Goal: Complete application form

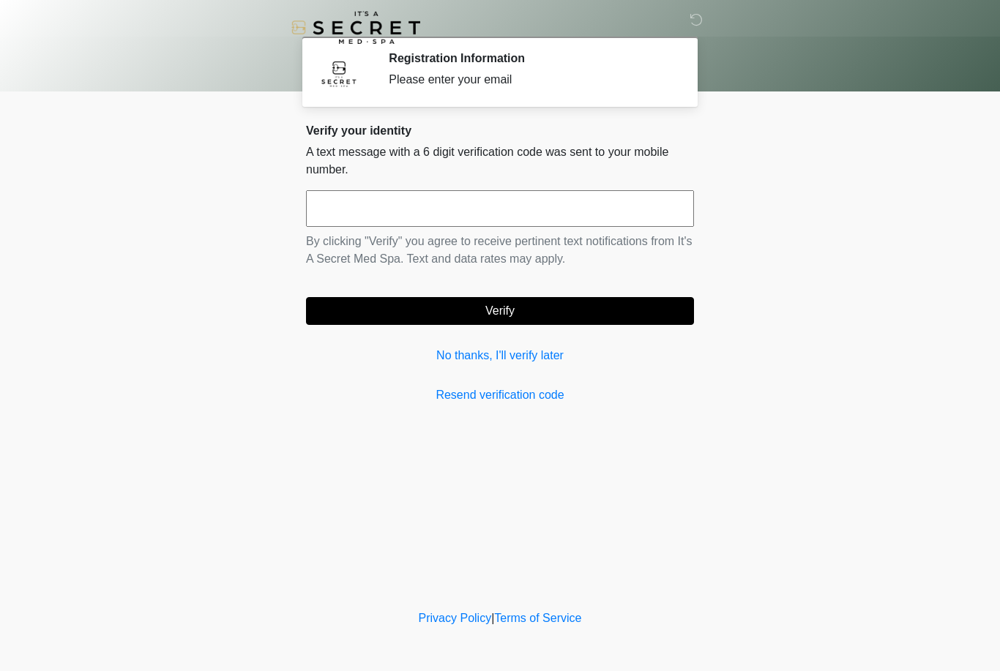
click at [351, 206] on input "text" at bounding box center [500, 208] width 388 height 37
type input "******"
click at [506, 312] on button "Verify" at bounding box center [500, 311] width 388 height 28
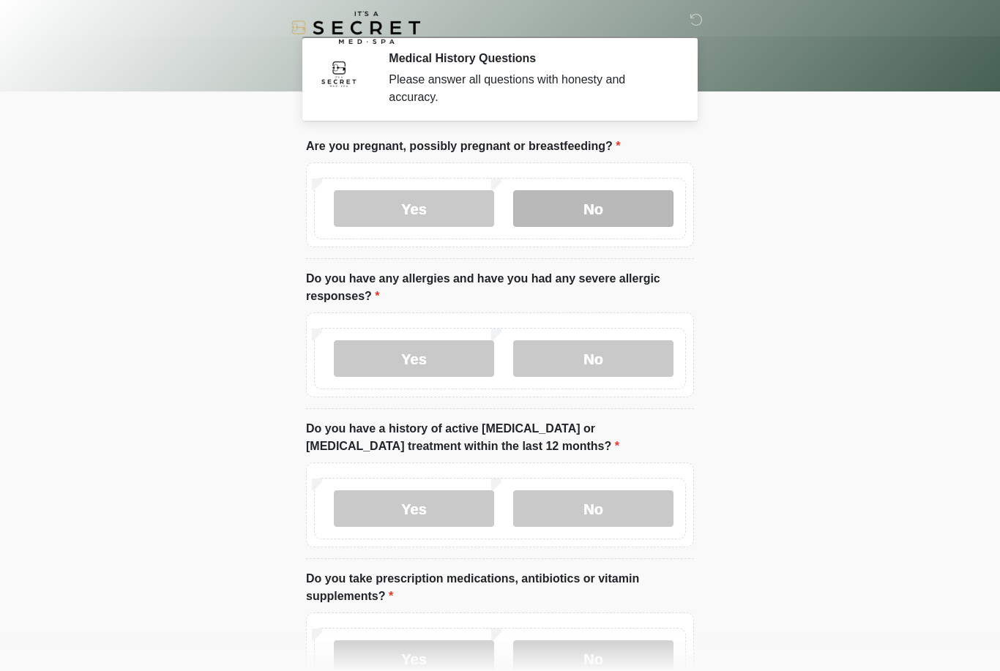
click at [561, 206] on label "No" at bounding box center [593, 208] width 160 height 37
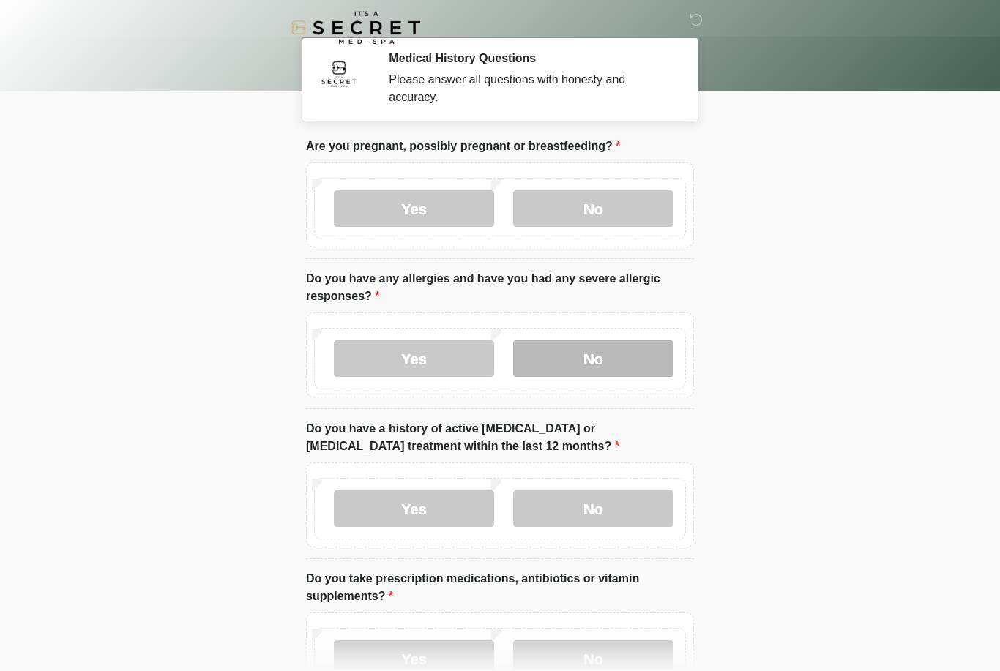
click at [577, 362] on label "No" at bounding box center [593, 358] width 160 height 37
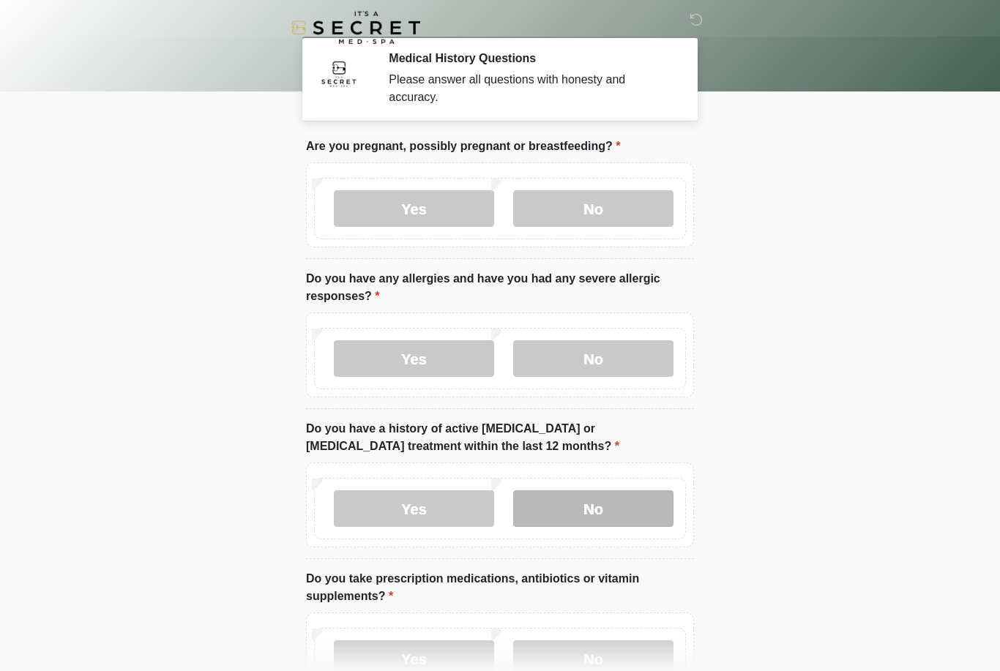
click at [570, 506] on label "No" at bounding box center [593, 508] width 160 height 37
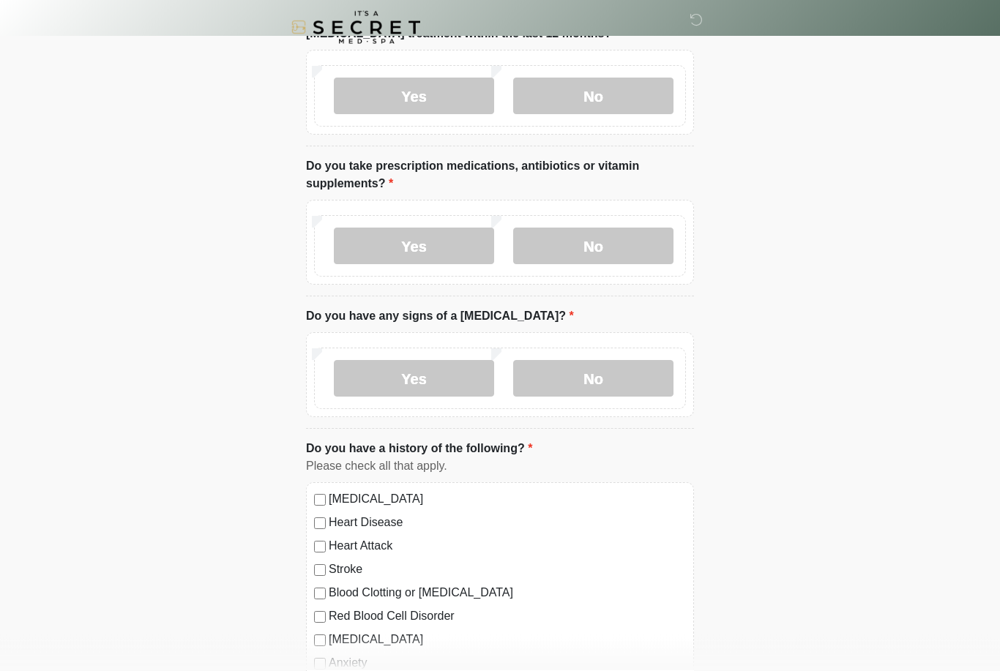
scroll to position [357, 0]
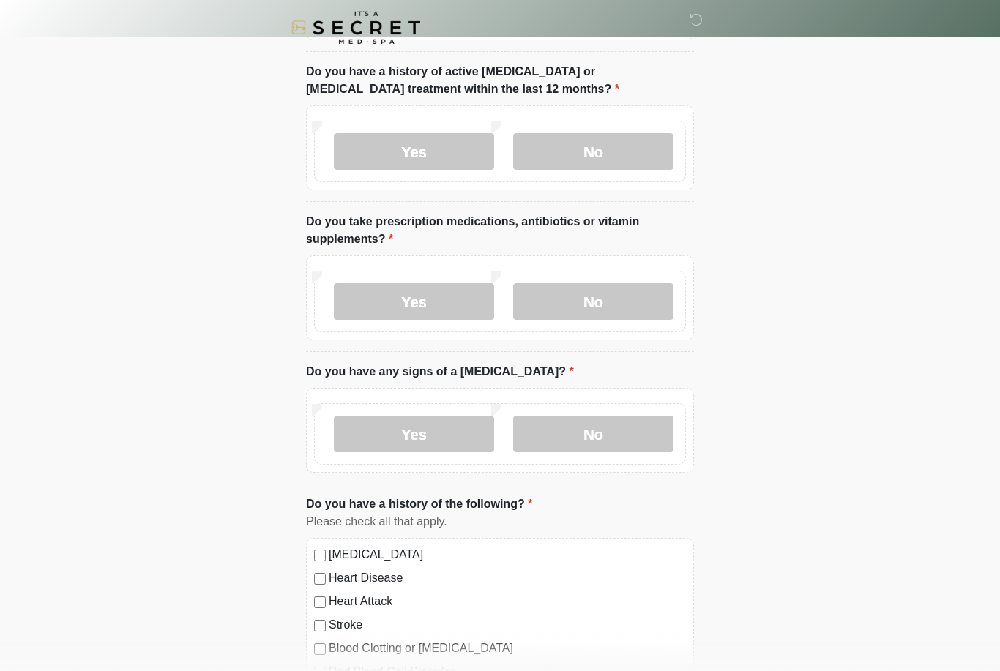
click at [403, 308] on label "Yes" at bounding box center [414, 301] width 160 height 37
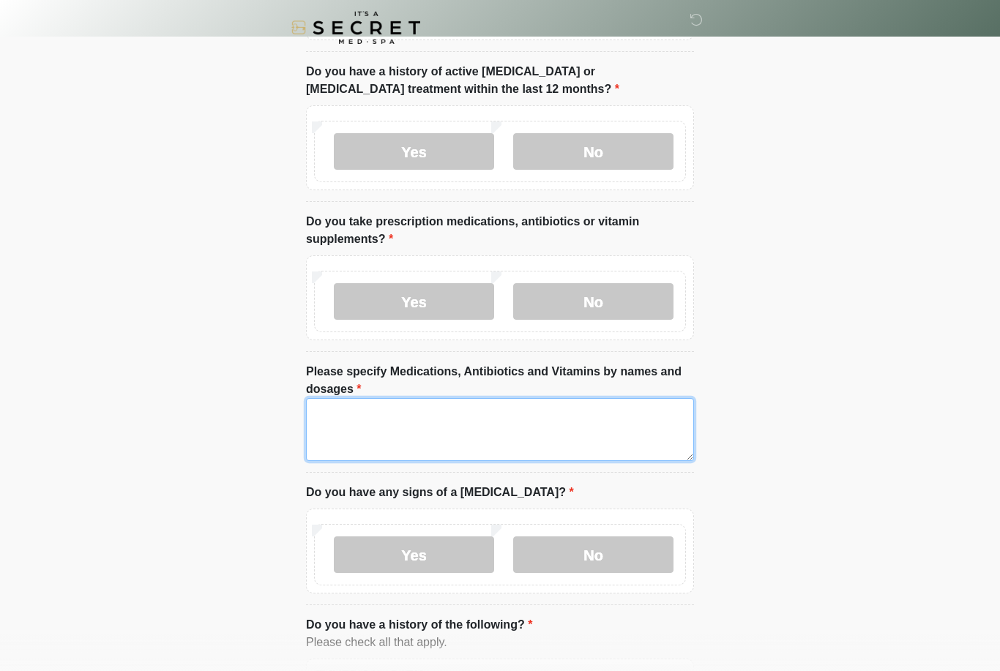
click at [361, 415] on textarea "Please specify Medications, Antibiotics and Vitamins by names and dosages" at bounding box center [500, 429] width 388 height 63
type textarea "*"
click at [450, 411] on textarea "**********" at bounding box center [500, 429] width 388 height 63
click at [653, 414] on textarea "**********" at bounding box center [500, 429] width 388 height 63
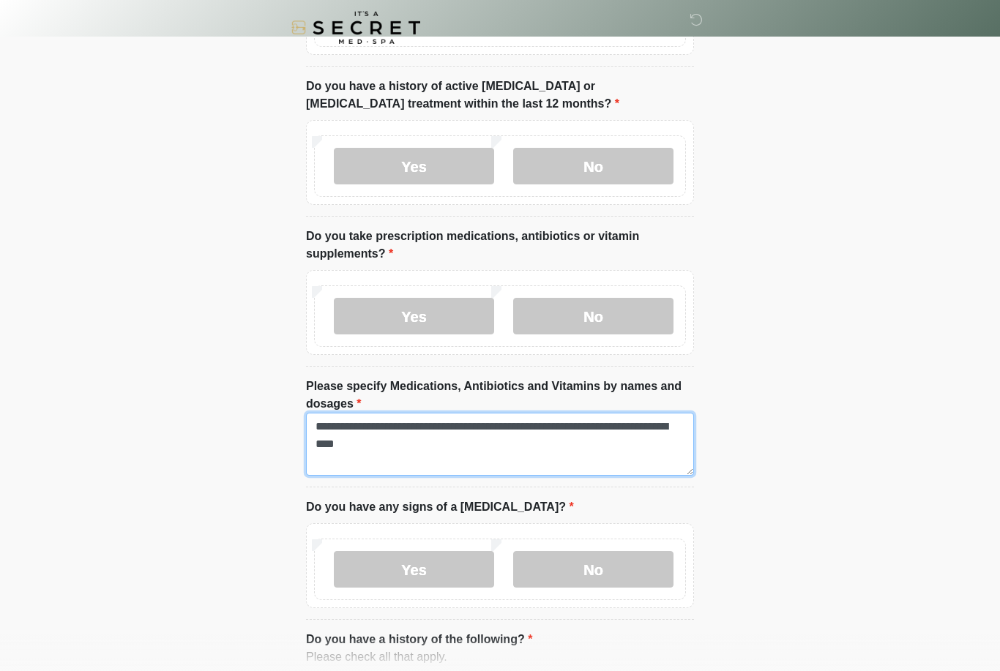
scroll to position [337, 0]
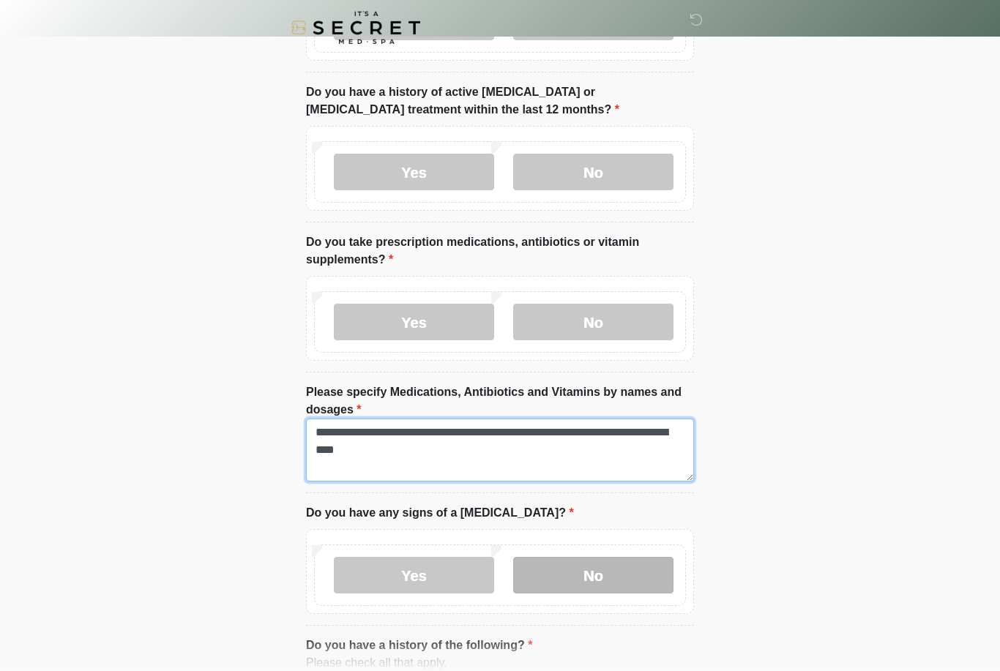
type textarea "**********"
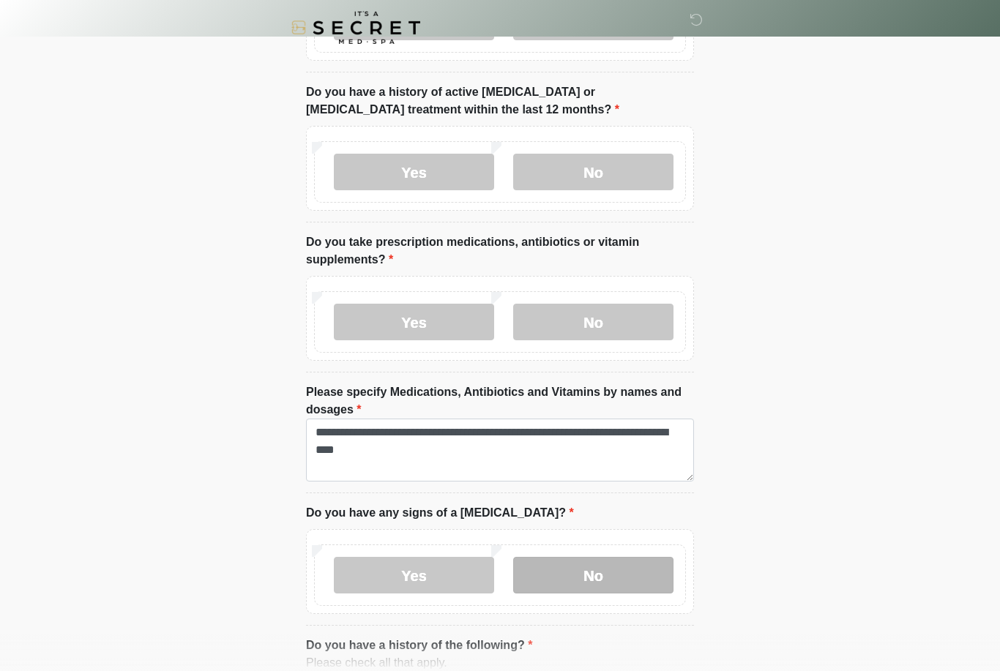
click at [630, 577] on label "No" at bounding box center [593, 575] width 160 height 37
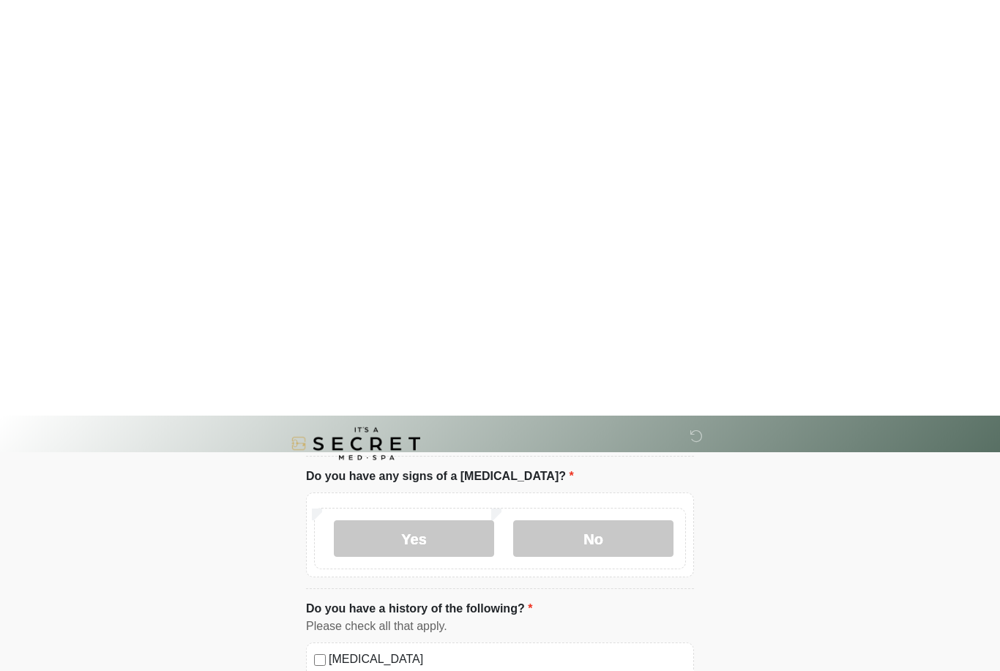
scroll to position [818, 0]
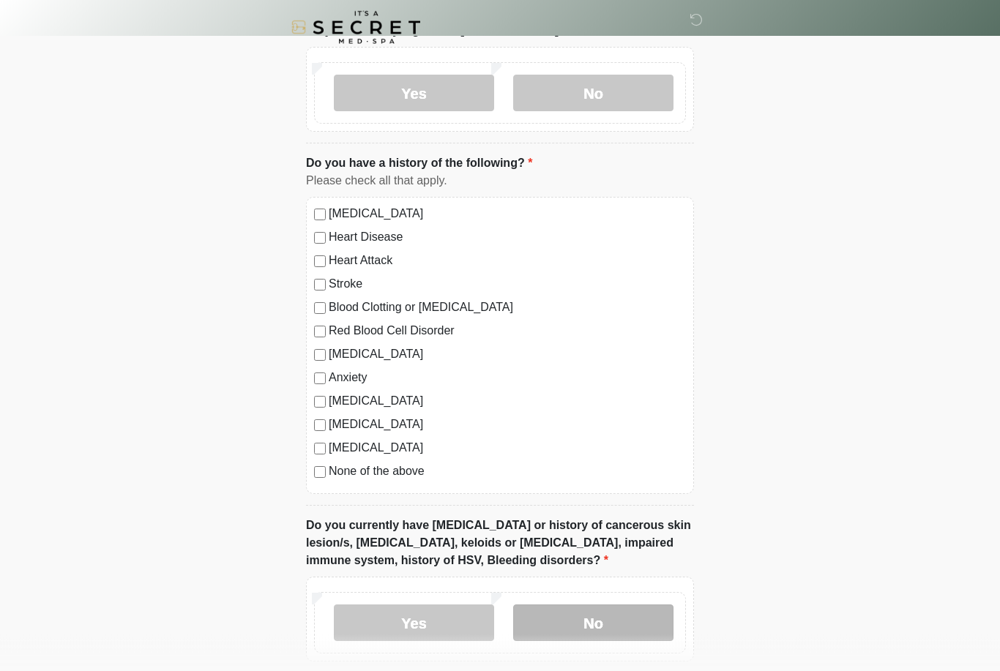
click at [576, 624] on label "No" at bounding box center [593, 623] width 160 height 37
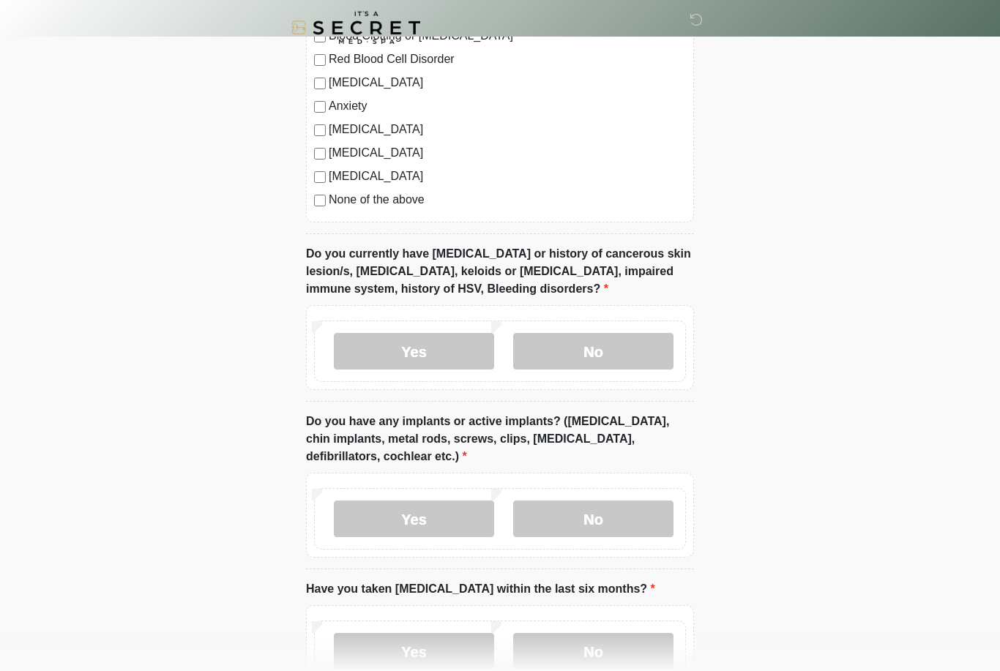
scroll to position [1189, 0]
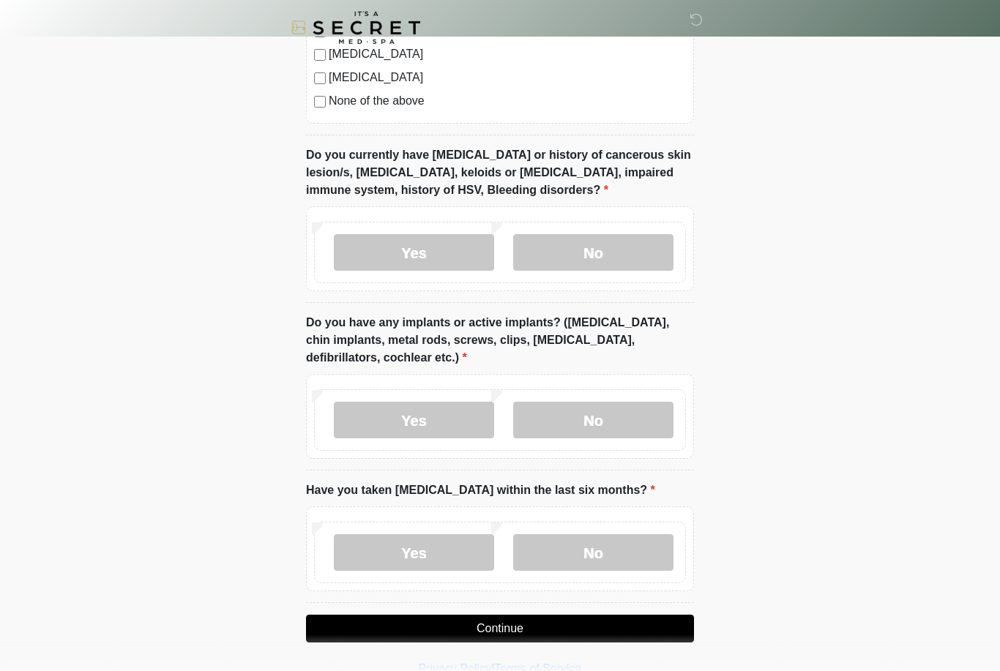
click at [416, 425] on label "Yes" at bounding box center [414, 420] width 160 height 37
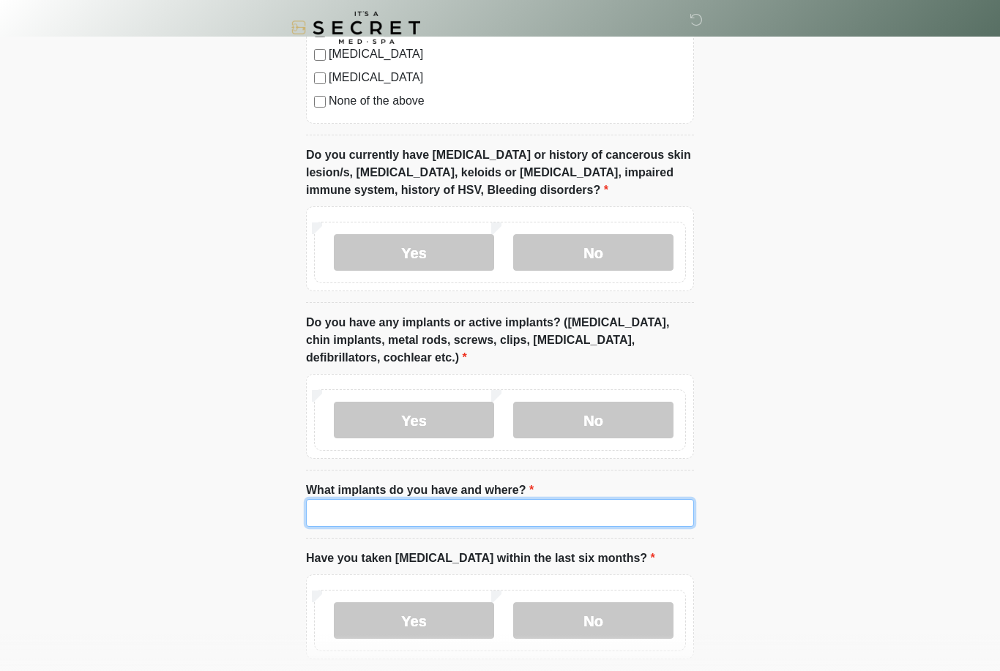
click at [367, 515] on input "What implants do you have and where?" at bounding box center [500, 513] width 388 height 28
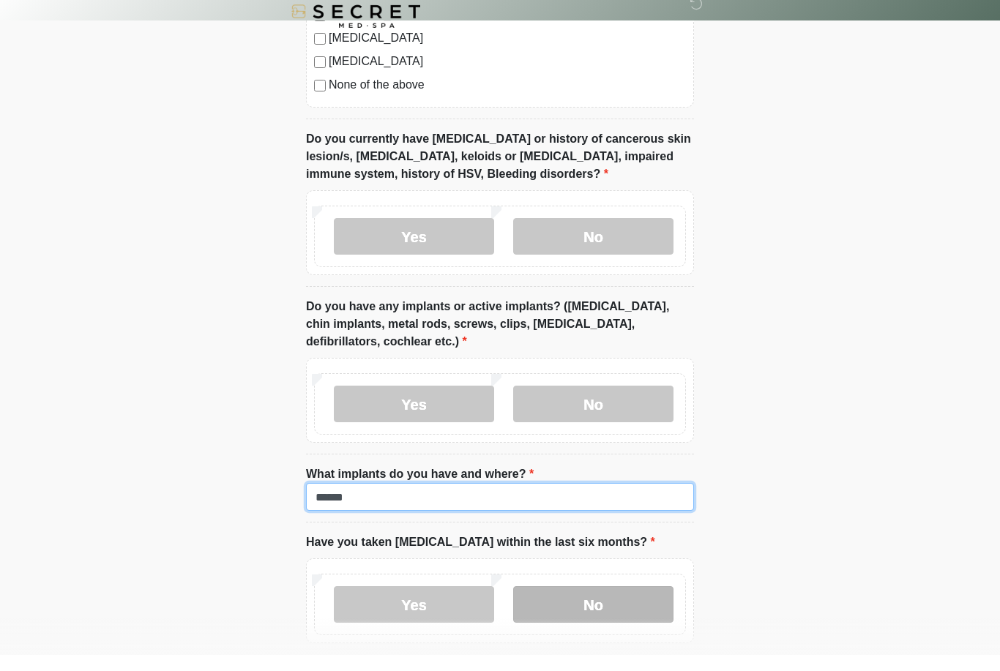
type input "******"
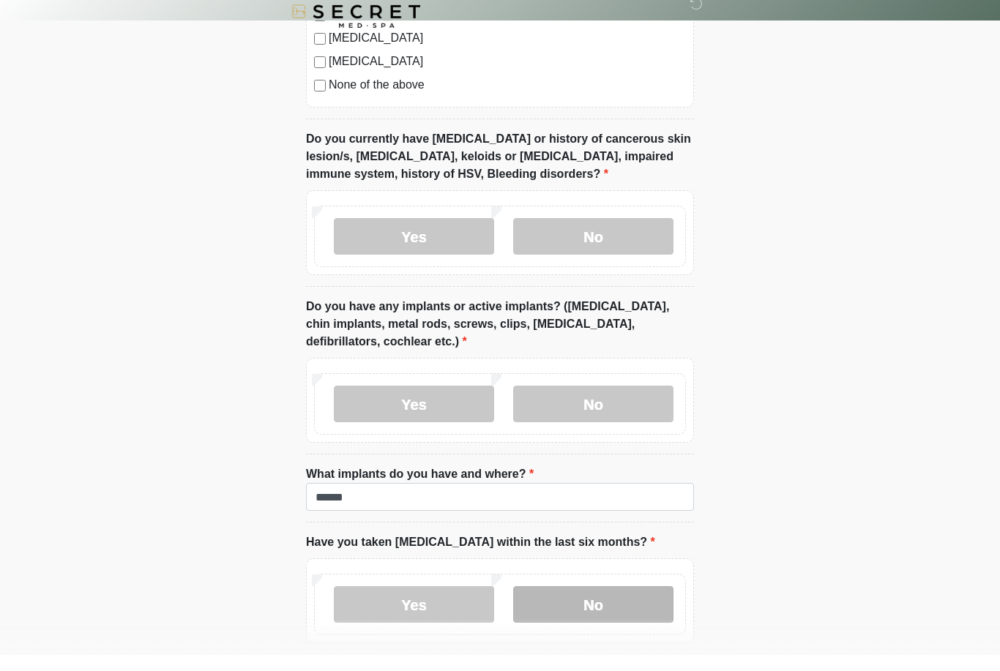
click at [566, 602] on label "No" at bounding box center [593, 620] width 160 height 37
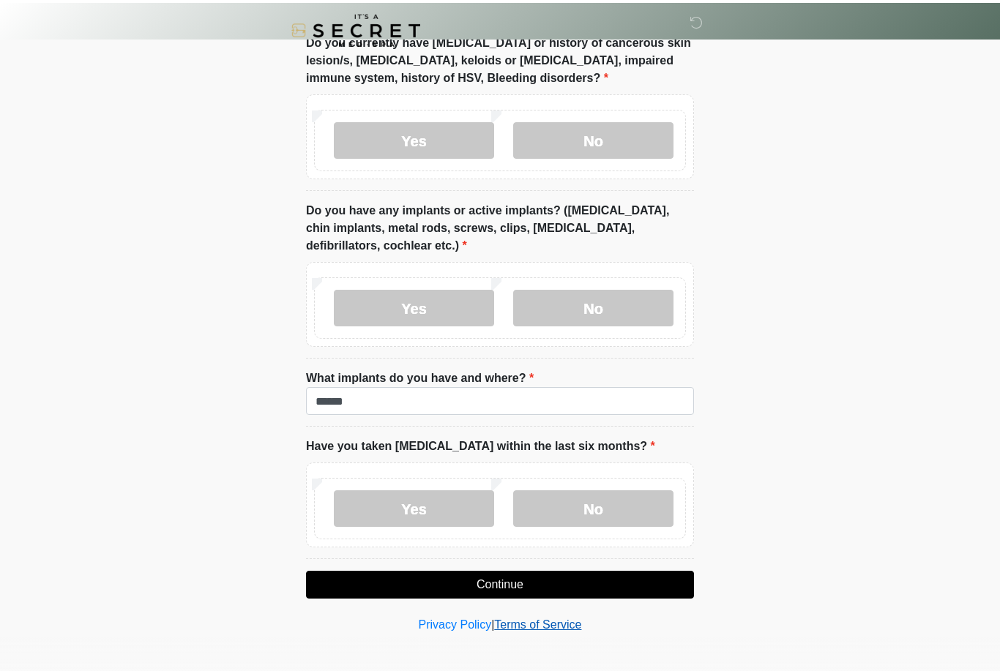
scroll to position [1257, 0]
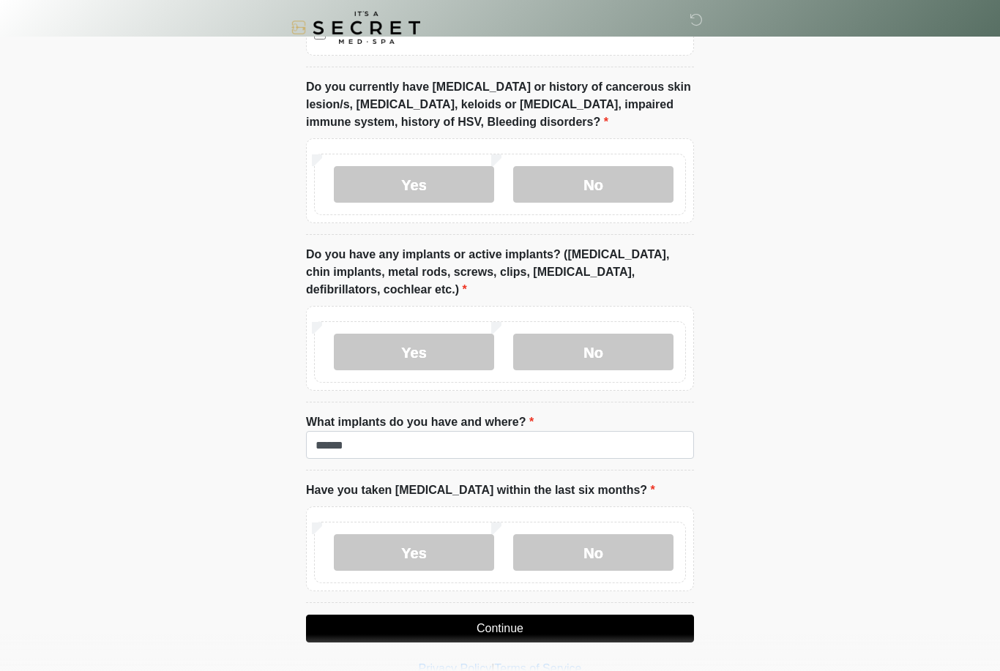
click at [501, 629] on button "Continue" at bounding box center [500, 629] width 388 height 28
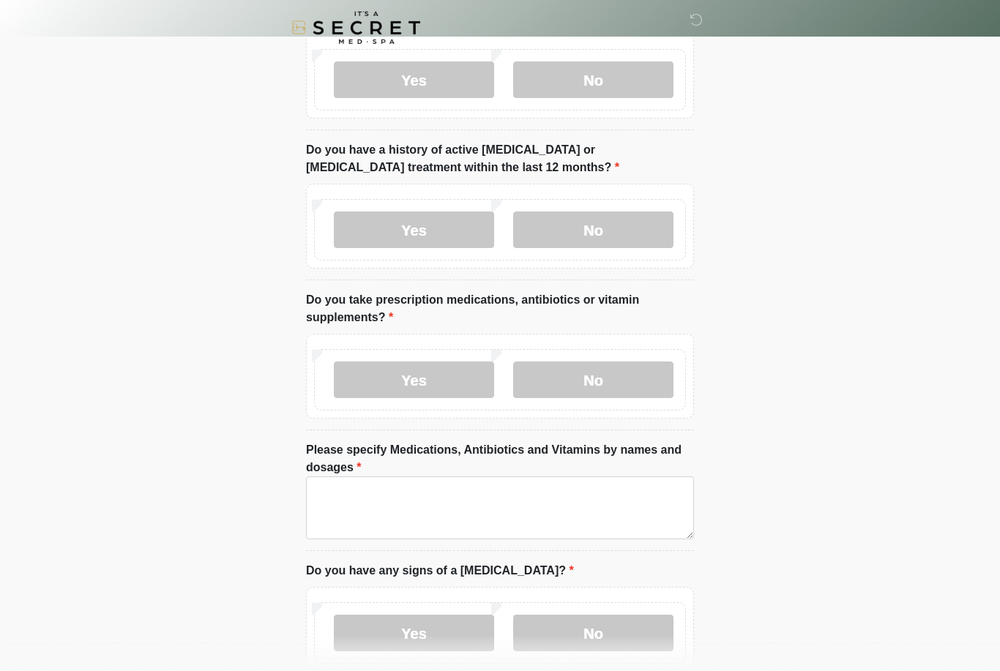
scroll to position [0, 0]
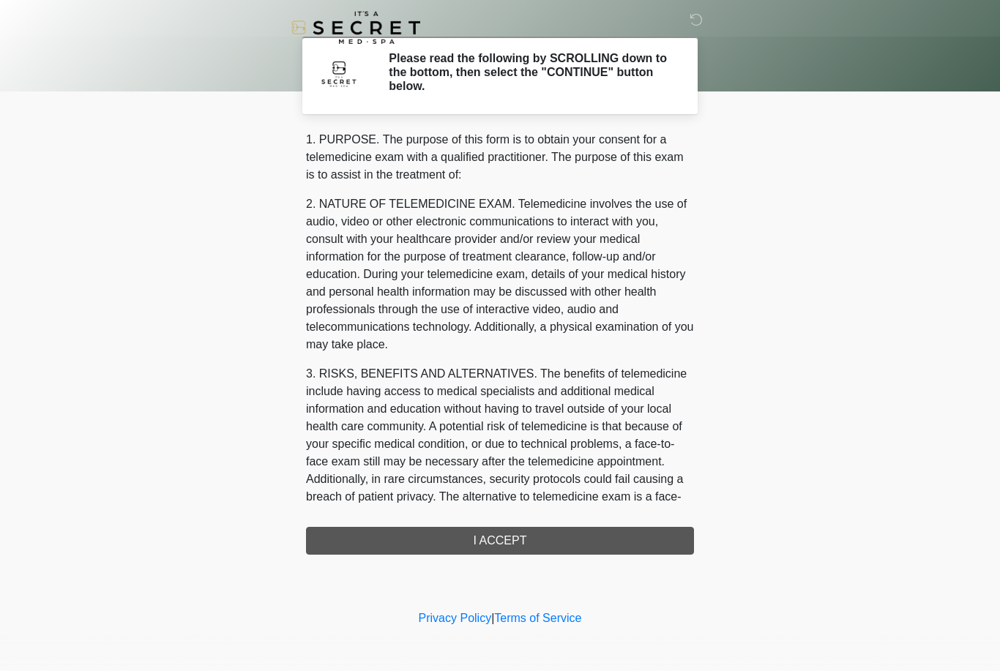
click at [499, 547] on div "1. PURPOSE. The purpose of this form is to obtain your consent for a telemedici…" at bounding box center [500, 343] width 388 height 424
click at [495, 543] on div "1. PURPOSE. The purpose of this form is to obtain your consent for a telemedici…" at bounding box center [500, 343] width 388 height 424
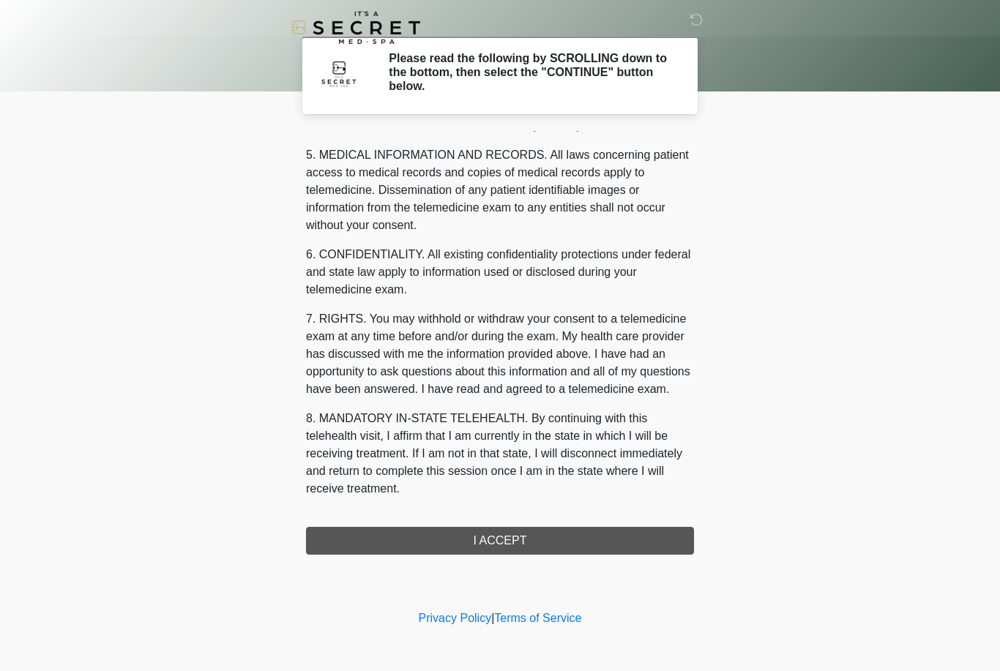
scroll to position [471, 0]
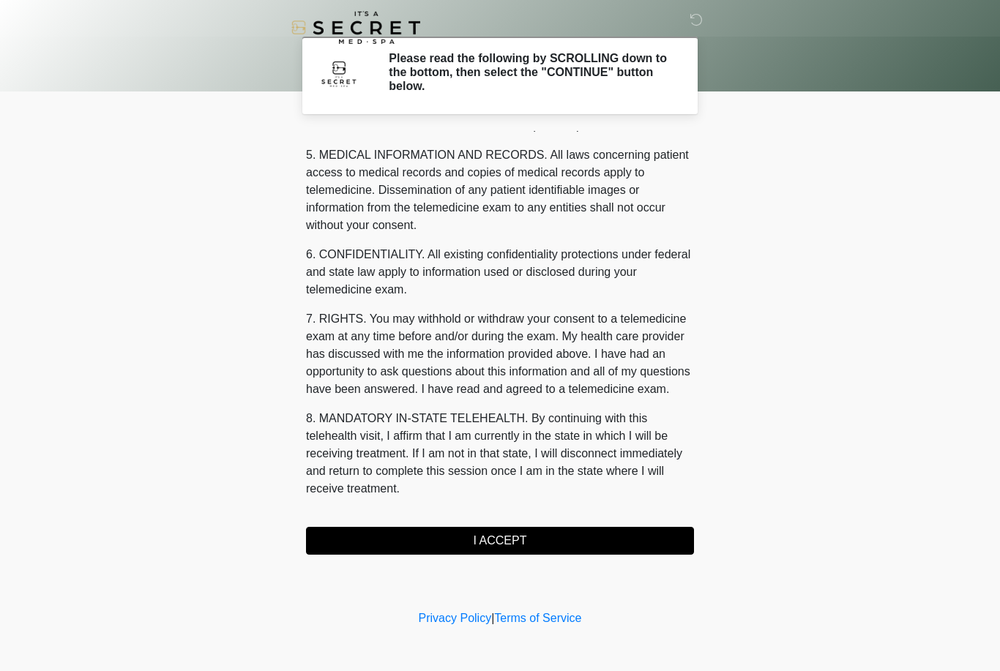
click at [484, 542] on button "I ACCEPT" at bounding box center [500, 541] width 388 height 28
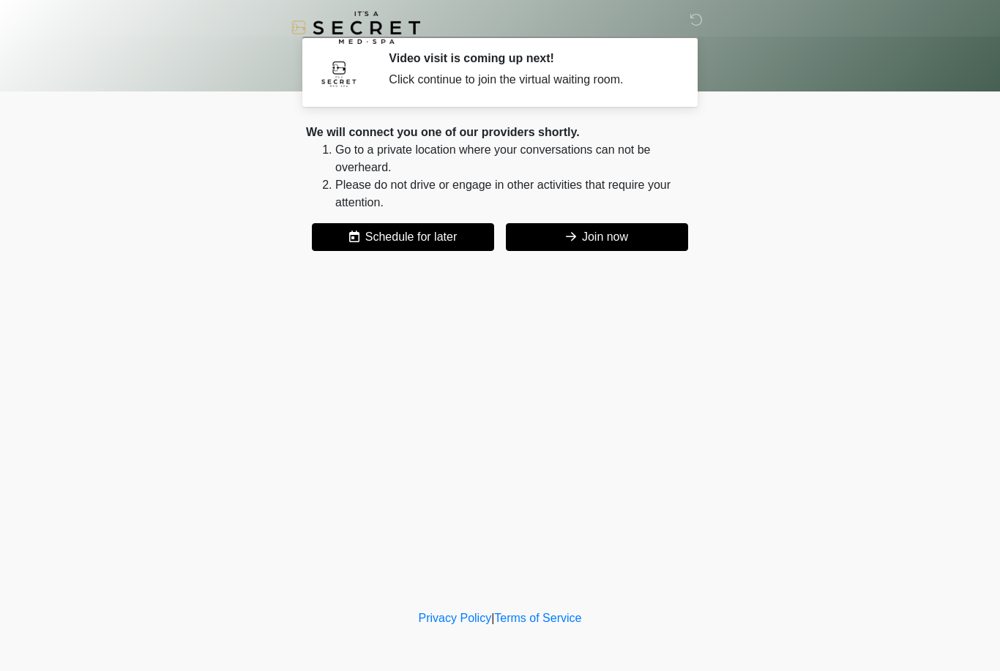
click at [603, 235] on button "Join now" at bounding box center [597, 237] width 182 height 28
